Goal: Task Accomplishment & Management: Manage account settings

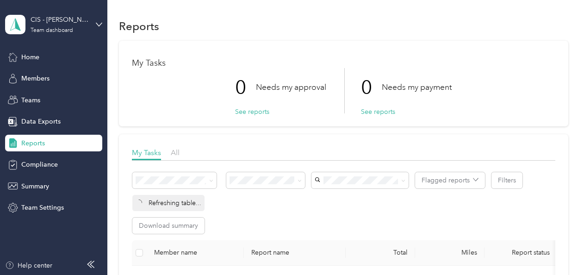
scroll to position [118, 0]
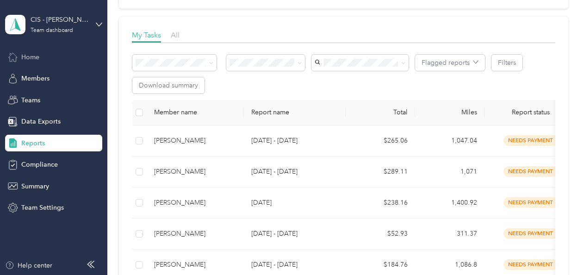
click at [26, 56] on span "Home" at bounding box center [30, 57] width 18 height 10
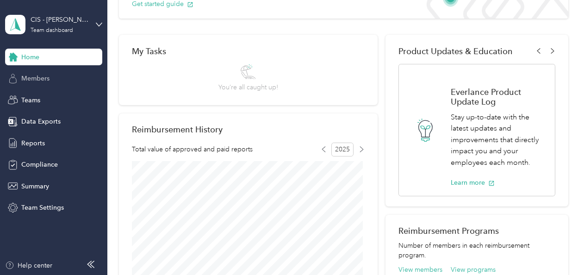
click at [34, 78] on span "Members" at bounding box center [35, 79] width 28 height 10
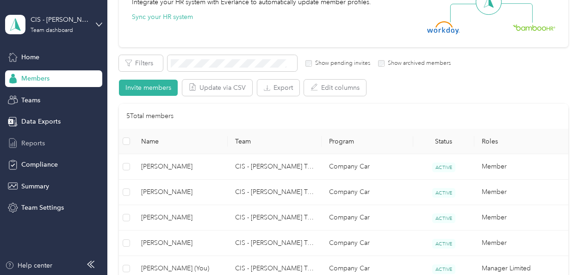
click at [34, 140] on span "Reports" at bounding box center [33, 143] width 24 height 10
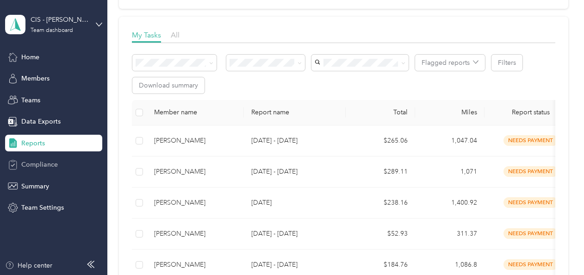
click at [35, 162] on span "Compliance" at bounding box center [39, 165] width 37 height 10
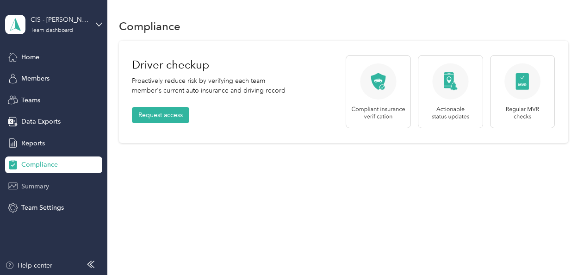
click at [35, 182] on span "Summary" at bounding box center [35, 186] width 28 height 10
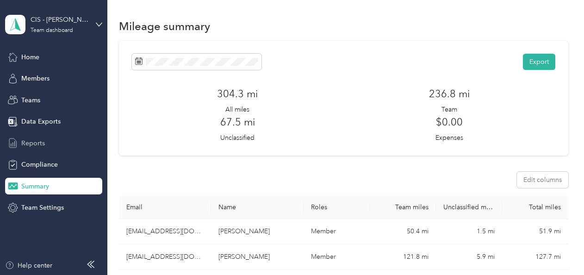
click at [33, 141] on span "Reports" at bounding box center [33, 143] width 24 height 10
